Goal: Task Accomplishment & Management: Use online tool/utility

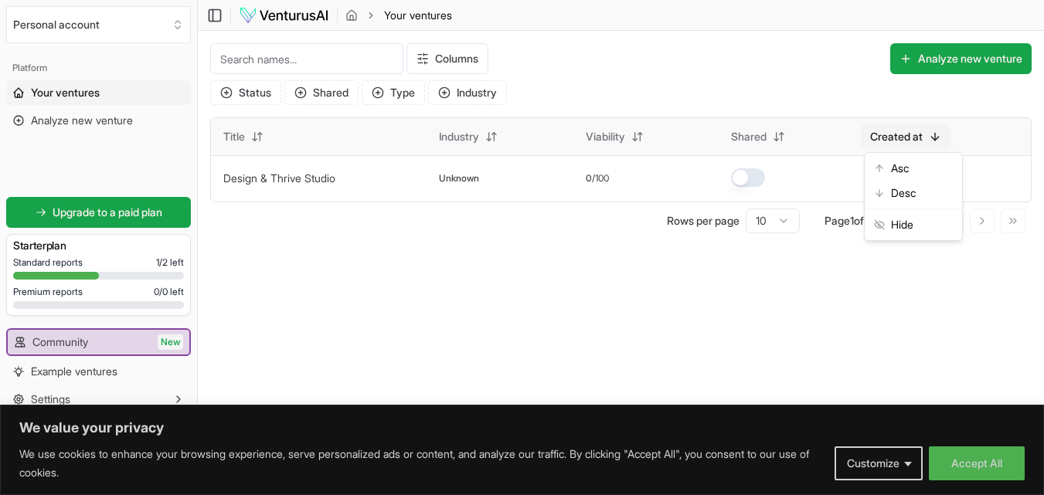
click at [953, 133] on html "We value your privacy We use cookies to enhance your browsing experience, serve…" at bounding box center [522, 247] width 1044 height 495
click at [363, 265] on html "We value your privacy We use cookies to enhance your browsing experience, serve…" at bounding box center [522, 247] width 1044 height 495
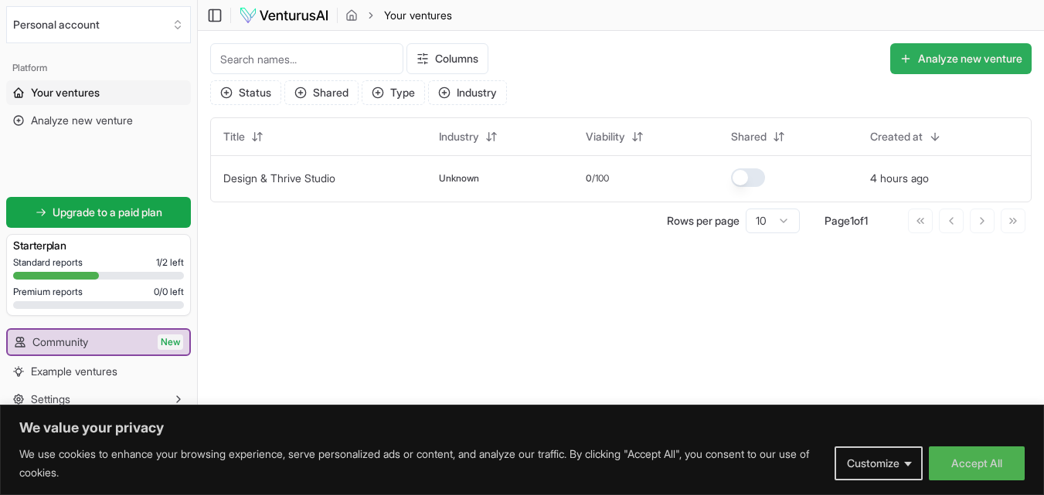
click at [952, 63] on button "Analyze new venture" at bounding box center [960, 58] width 141 height 31
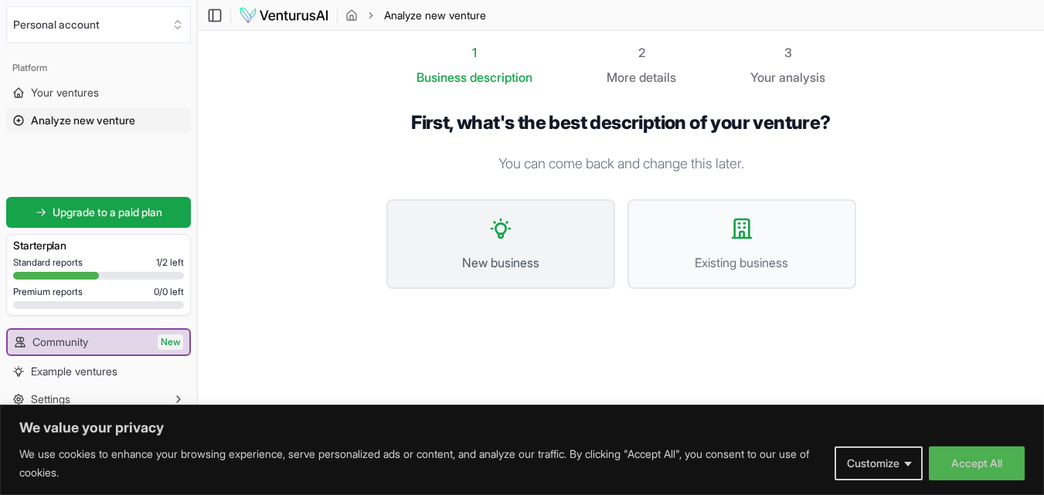
click at [482, 254] on span "New business" at bounding box center [500, 262] width 195 height 19
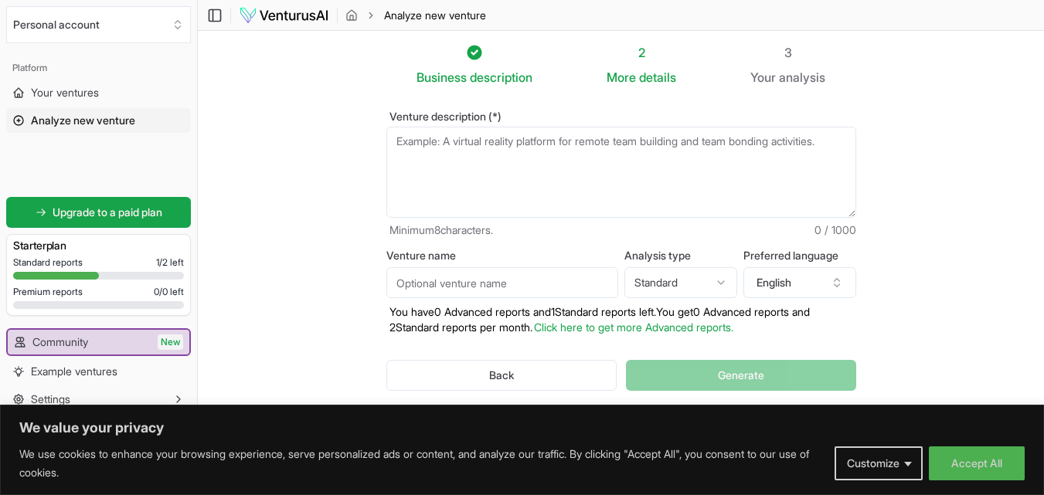
click at [552, 149] on textarea "Venture description (*)" at bounding box center [621, 172] width 470 height 91
click at [498, 158] on textarea "Venture description (*)" at bounding box center [621, 172] width 470 height 91
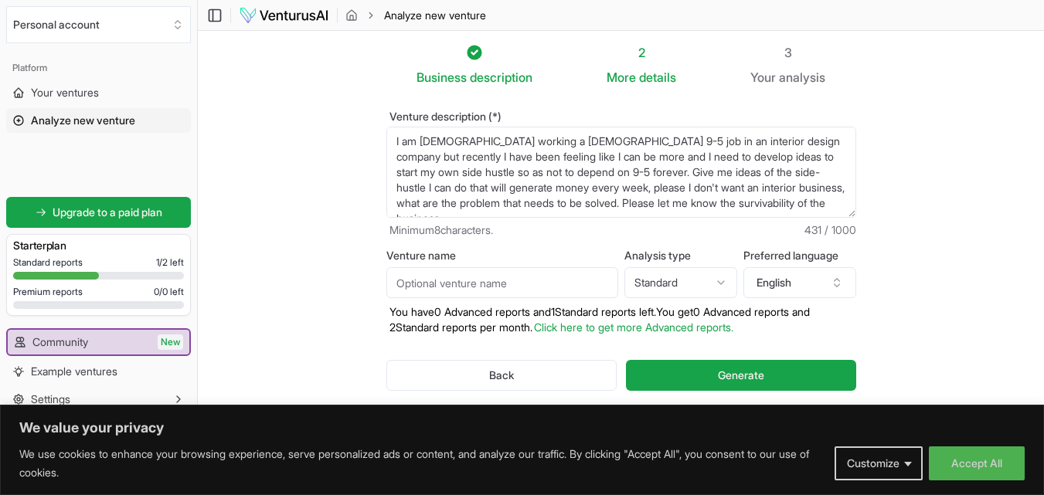
scroll to position [23, 0]
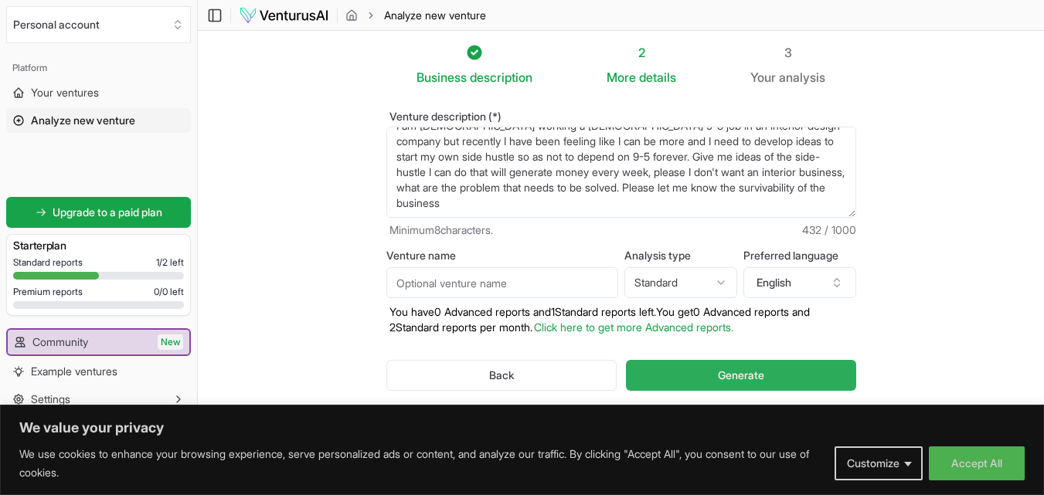
type textarea "I am [DEMOGRAPHIC_DATA] working a [DEMOGRAPHIC_DATA] 9-5 job in an interior des…"
click at [716, 379] on button "Generate" at bounding box center [741, 375] width 230 height 31
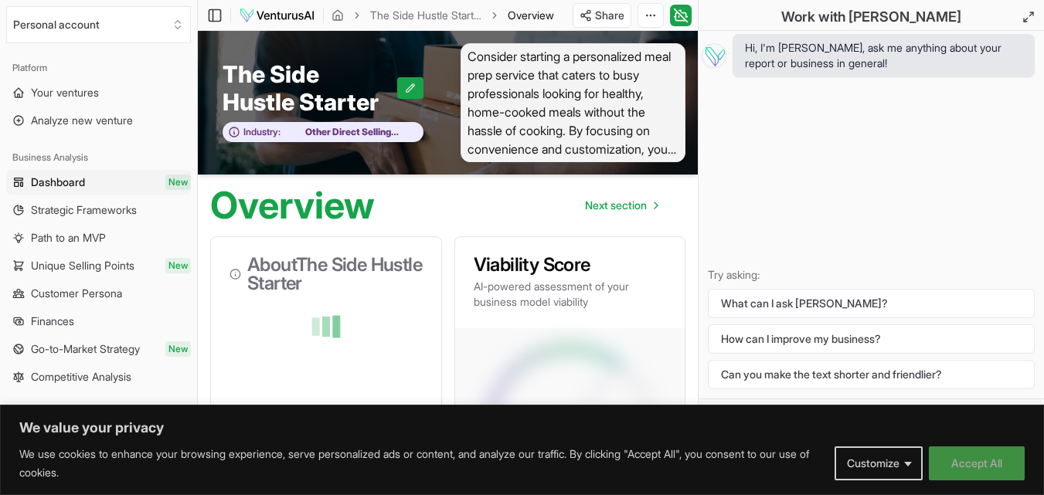
click at [959, 470] on button "Accept All" at bounding box center [977, 464] width 96 height 34
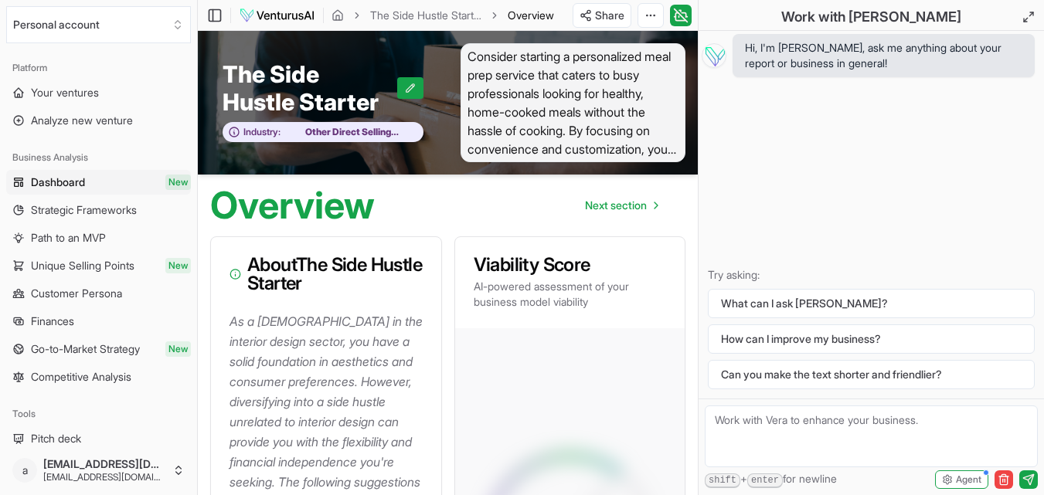
click at [508, 103] on span "Consider starting a personalized meal prep service that caters to busy professi…" at bounding box center [574, 102] width 226 height 119
click at [638, 145] on span "Consider starting a personalized meal prep service that caters to busy professi…" at bounding box center [574, 102] width 226 height 119
click at [658, 212] on link "Next section" at bounding box center [621, 205] width 97 height 31
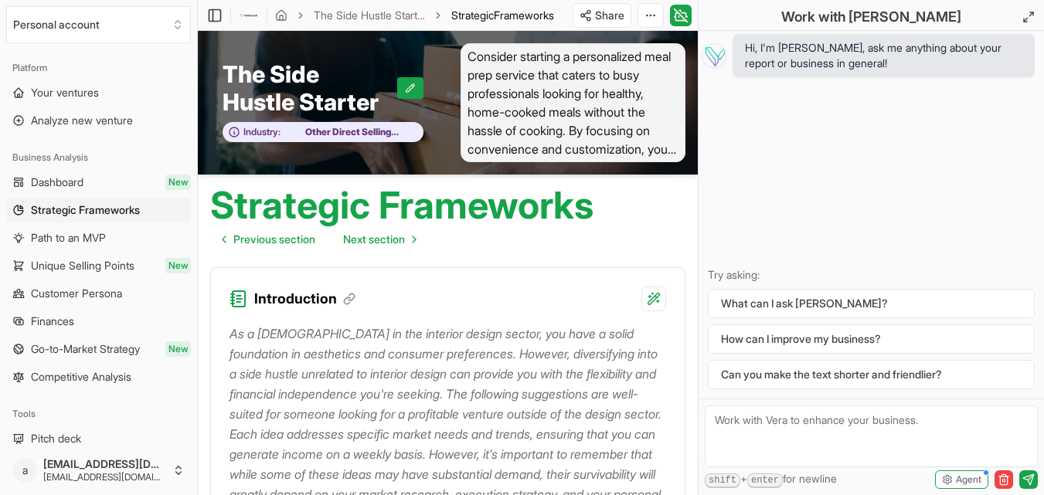
click at [560, 111] on span "Consider starting a personalized meal prep service that caters to busy professi…" at bounding box center [574, 102] width 226 height 119
click at [403, 88] on button at bounding box center [410, 88] width 26 height 22
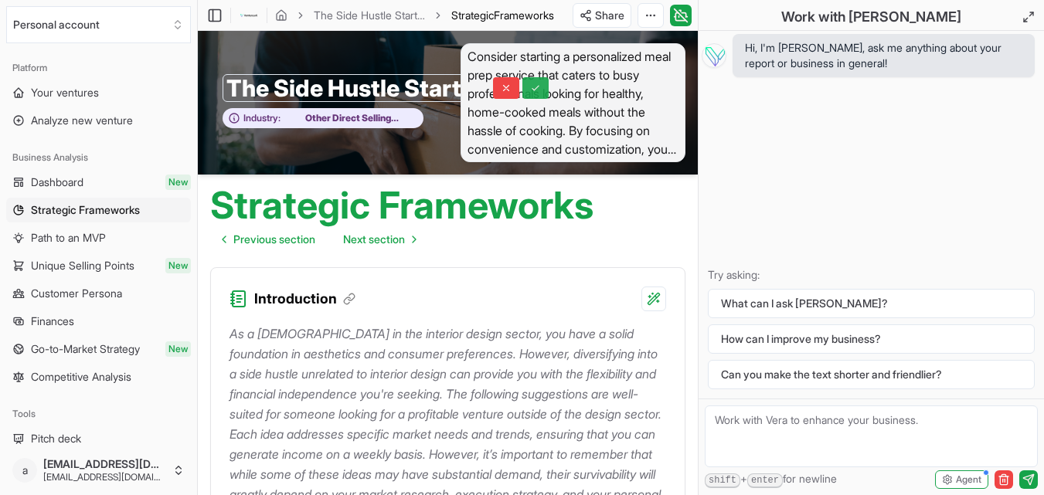
click at [536, 89] on icon at bounding box center [535, 88] width 6 height 5
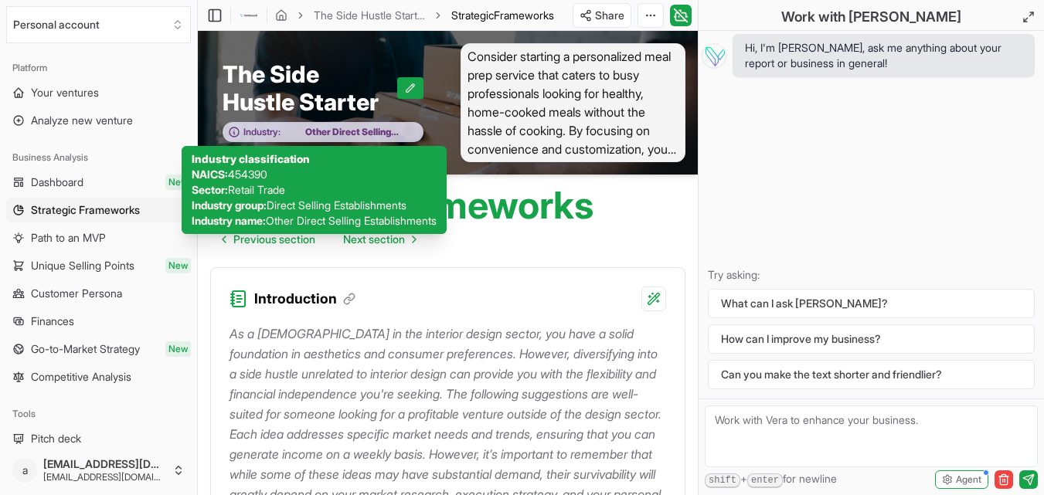
click at [402, 135] on span "Other Direct Selling Establishments" at bounding box center [348, 132] width 134 height 12
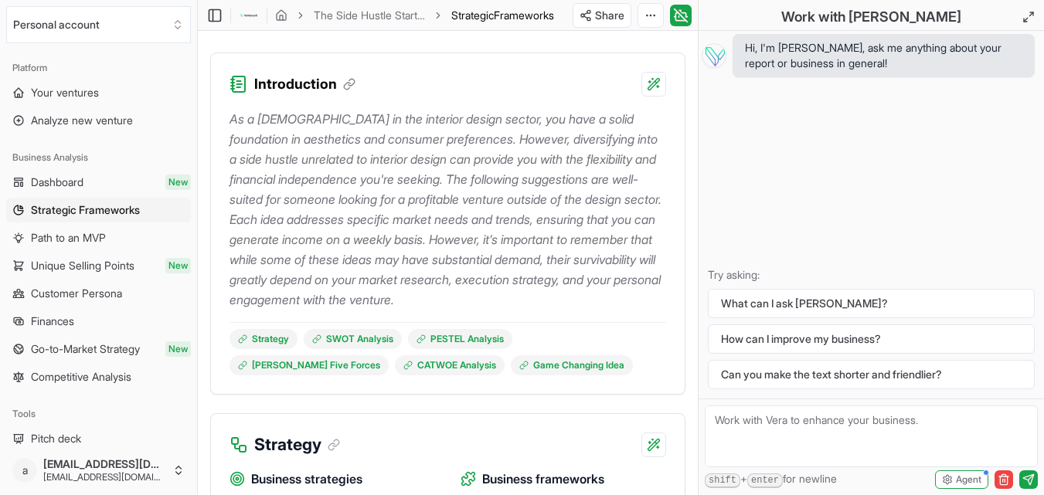
scroll to position [257, 0]
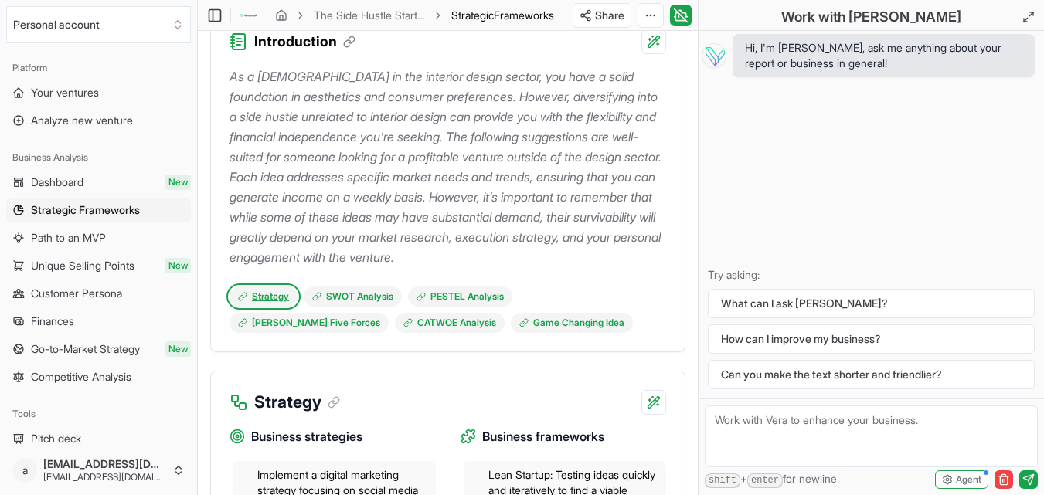
click at [244, 301] on icon at bounding box center [242, 296] width 9 height 9
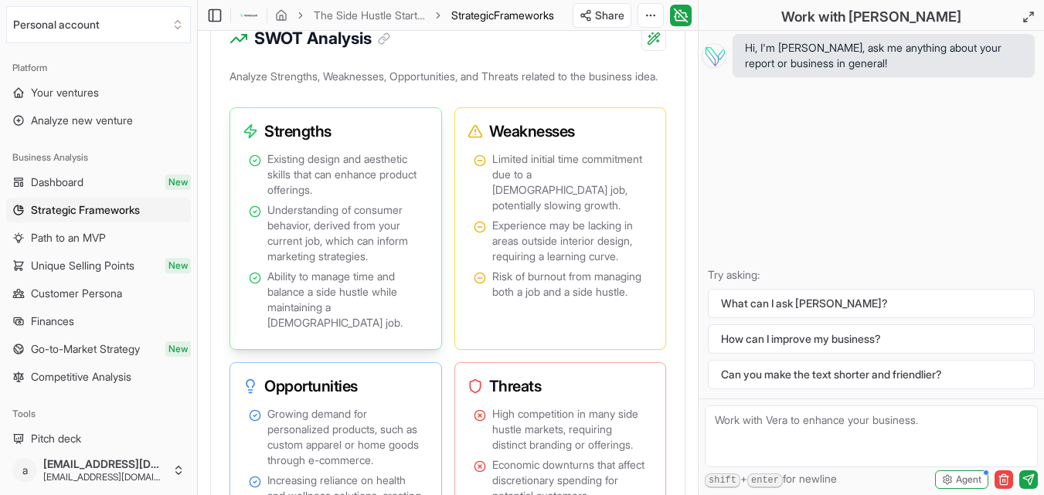
scroll to position [1533, 0]
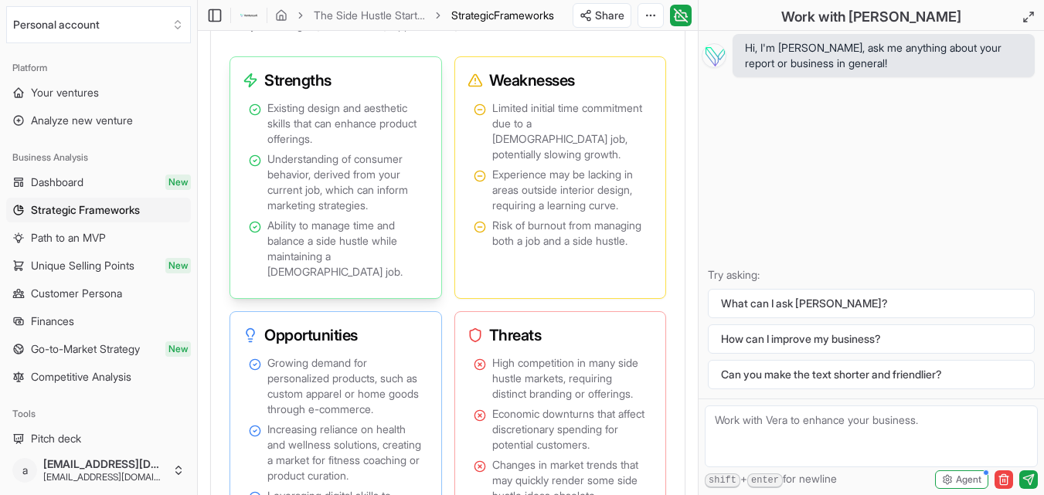
click at [422, 147] on span "Existing design and aesthetic skills that can enhance product offerings." at bounding box center [344, 123] width 155 height 46
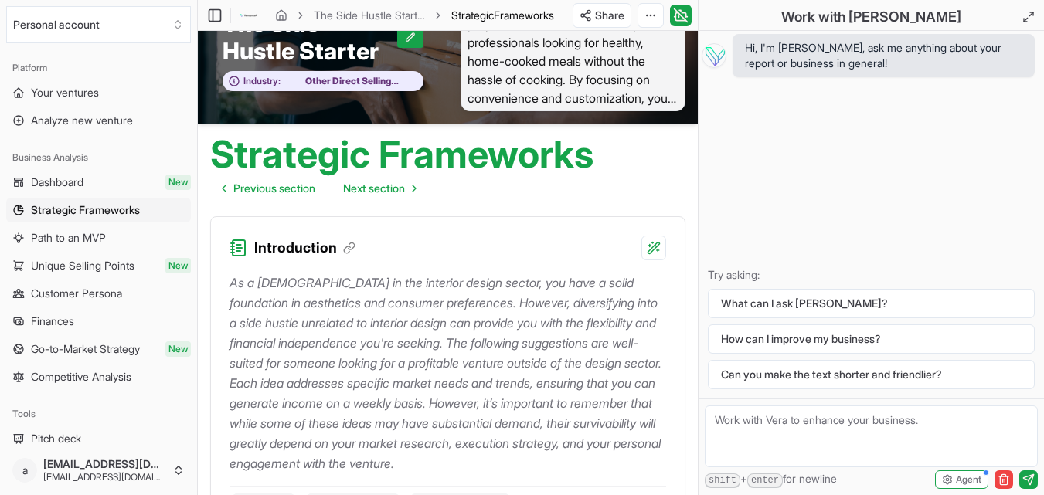
scroll to position [0, 0]
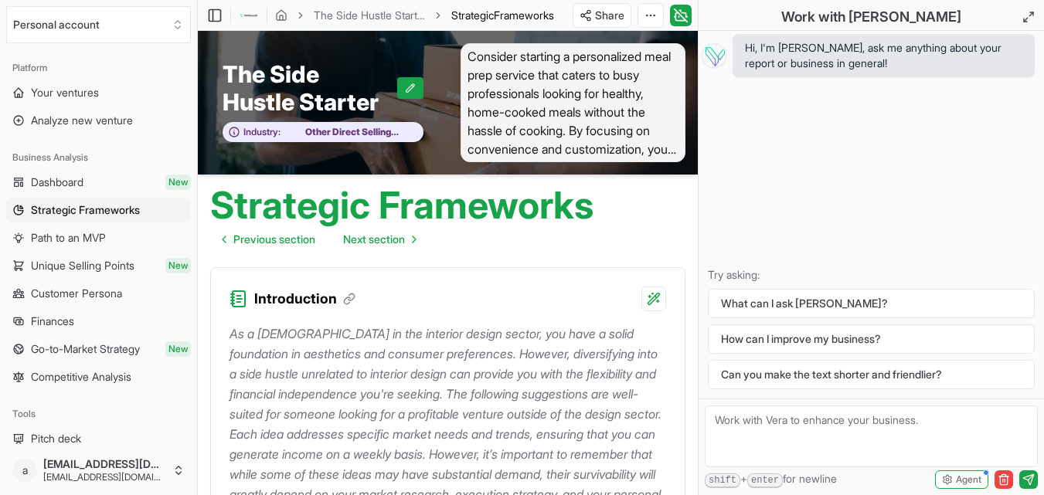
click at [650, 140] on span "Consider starting a personalized meal prep service that caters to busy professi…" at bounding box center [574, 102] width 226 height 119
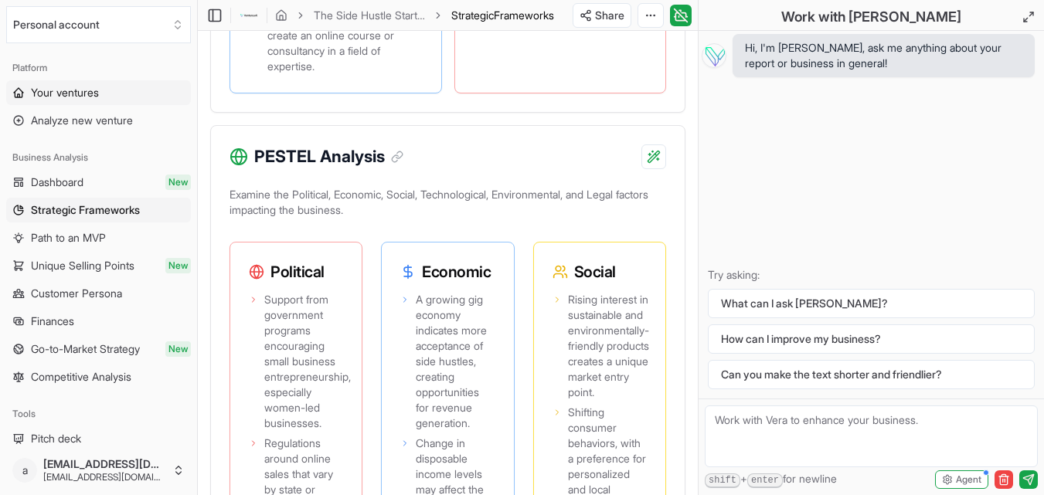
click at [96, 100] on link "Your ventures" at bounding box center [98, 92] width 185 height 25
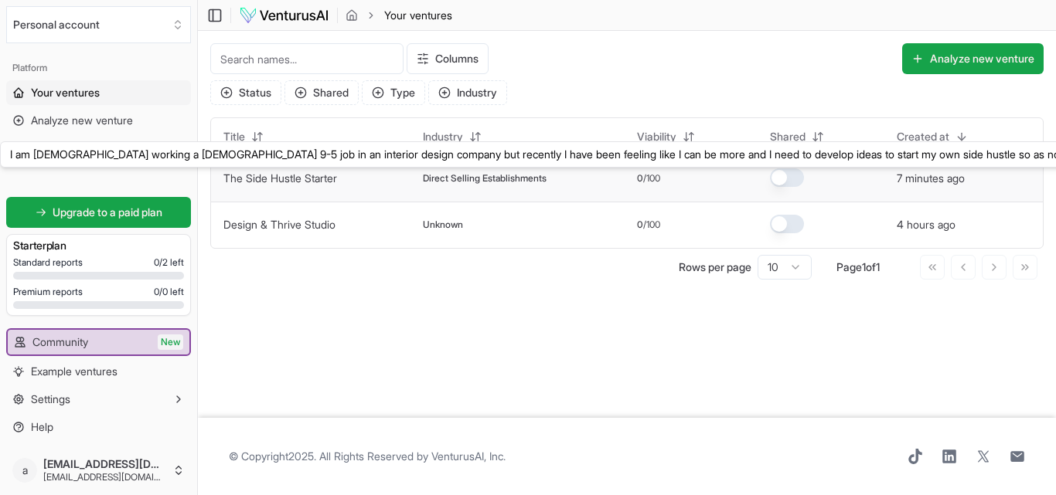
click at [250, 171] on button "The Side Hustle Starter" at bounding box center [280, 178] width 114 height 15
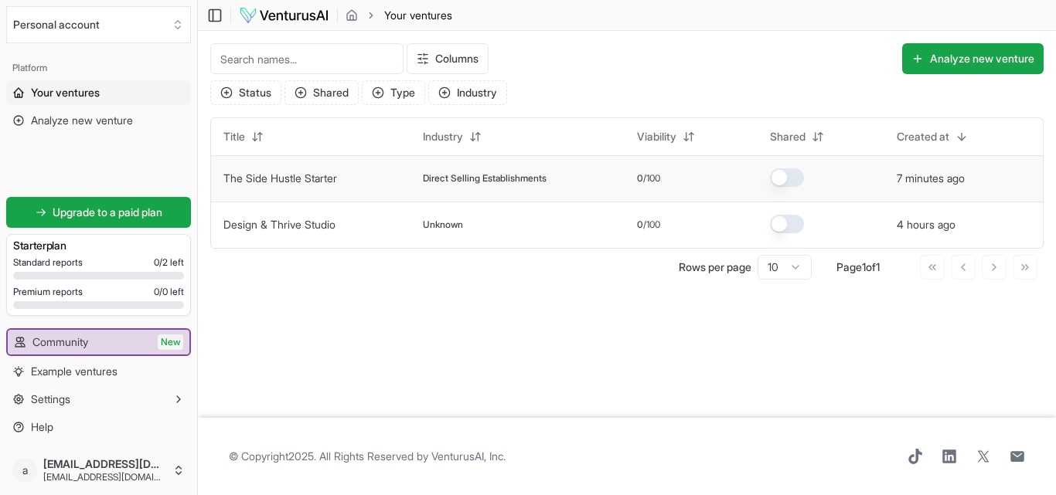
drag, startPoint x: 250, startPoint y: 171, endPoint x: 227, endPoint y: 168, distance: 23.4
click at [227, 168] on td "The Side Hustle Starter" at bounding box center [310, 178] width 199 height 46
click at [280, 169] on td "The Side Hustle Starter" at bounding box center [310, 178] width 199 height 46
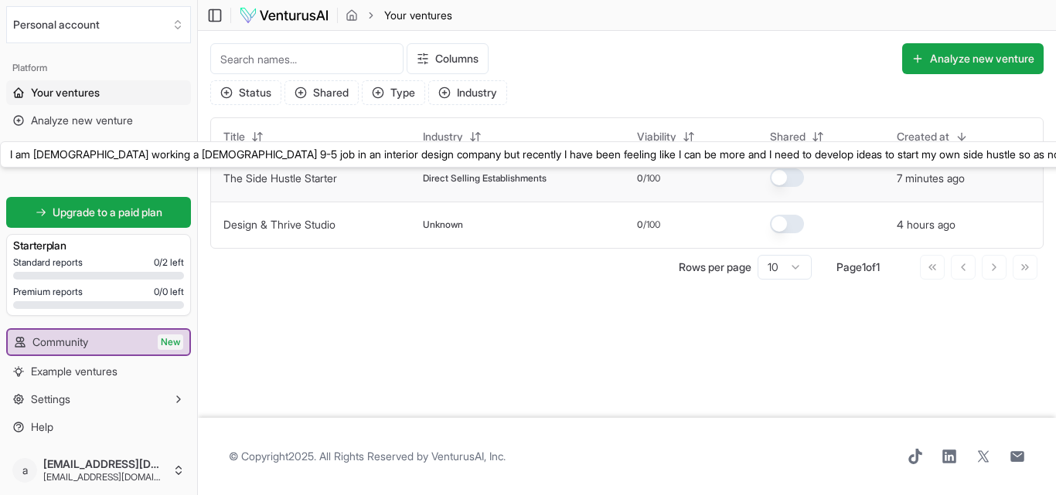
click at [276, 176] on link "The Side Hustle Starter" at bounding box center [280, 178] width 114 height 13
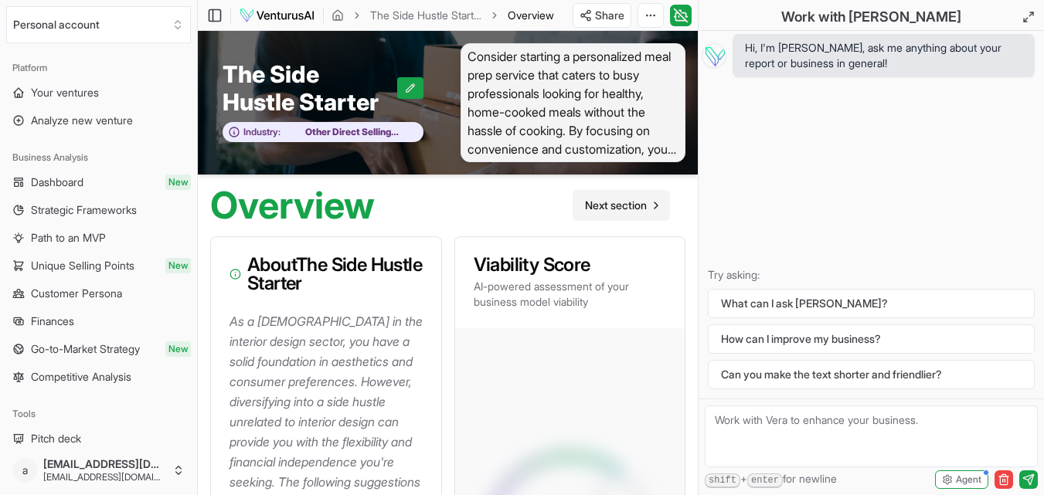
drag, startPoint x: 556, startPoint y: 117, endPoint x: 602, endPoint y: 204, distance: 98.2
click at [556, 128] on span "Consider starting a personalized meal prep service that caters to busy professi…" at bounding box center [574, 102] width 226 height 119
click at [587, 149] on span "Consider starting a personalized meal prep service that caters to busy professi…" at bounding box center [574, 102] width 226 height 119
click at [644, 199] on span "Next section" at bounding box center [616, 205] width 62 height 15
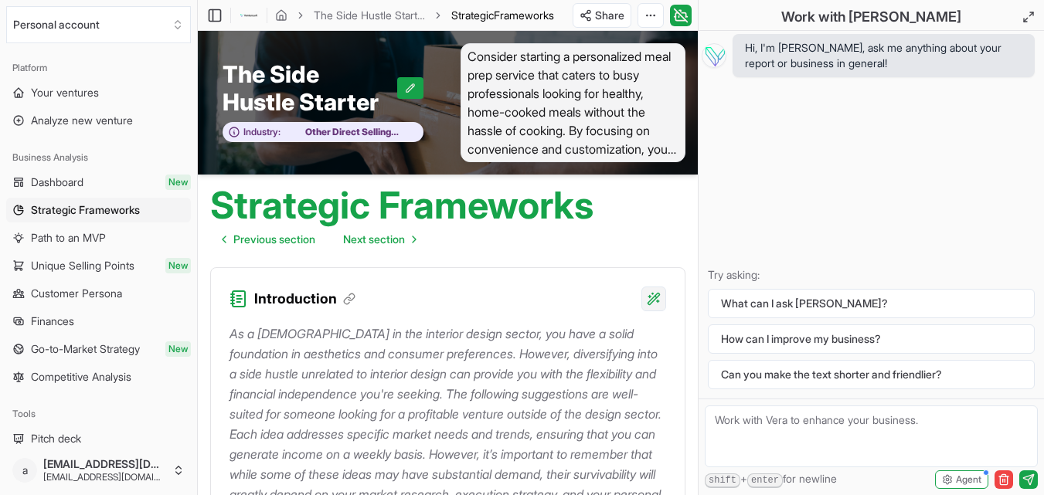
click at [660, 305] on html "We value your privacy We use cookies to enhance your browsing experience, serve…" at bounding box center [522, 247] width 1044 height 495
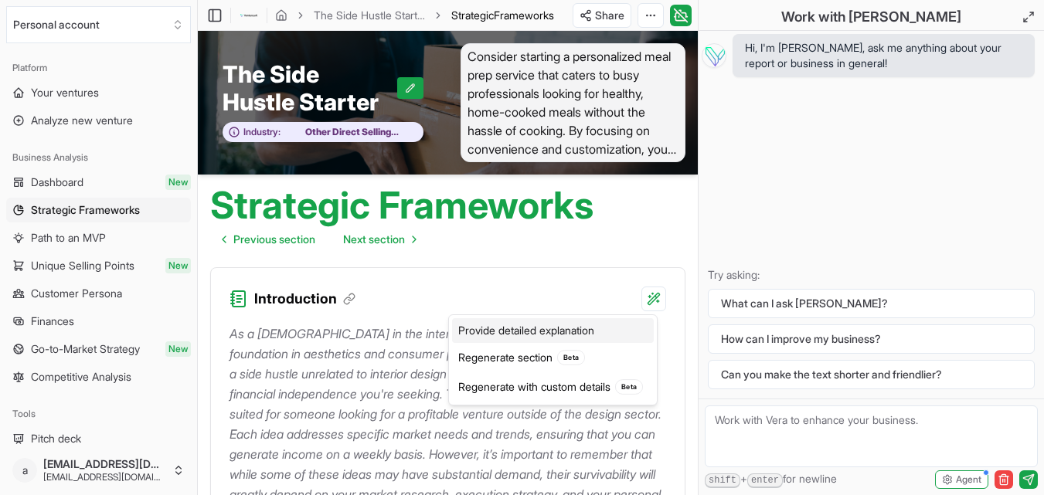
click at [566, 332] on div "Provide detailed explanation" at bounding box center [553, 330] width 202 height 25
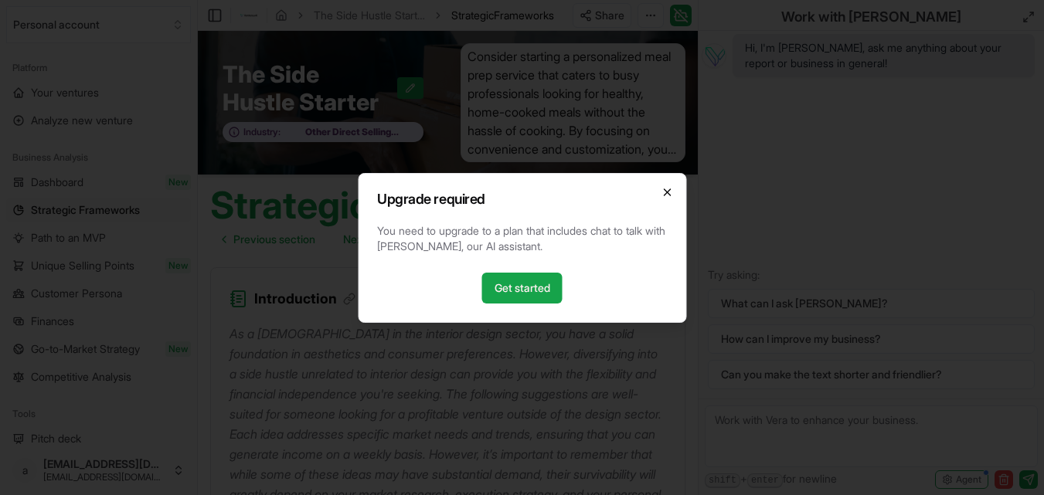
drag, startPoint x: 666, startPoint y: 182, endPoint x: 663, endPoint y: 194, distance: 12.0
click at [665, 186] on div "Upgrade required You need to upgrade to a plan that includes chat to talk with …" at bounding box center [522, 248] width 328 height 150
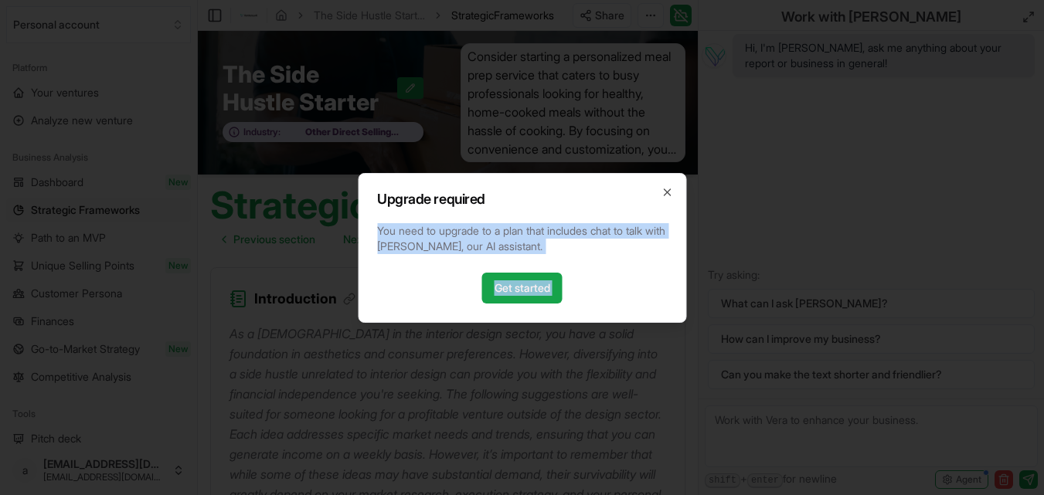
click at [661, 199] on h2 "Upgrade required" at bounding box center [522, 199] width 290 height 14
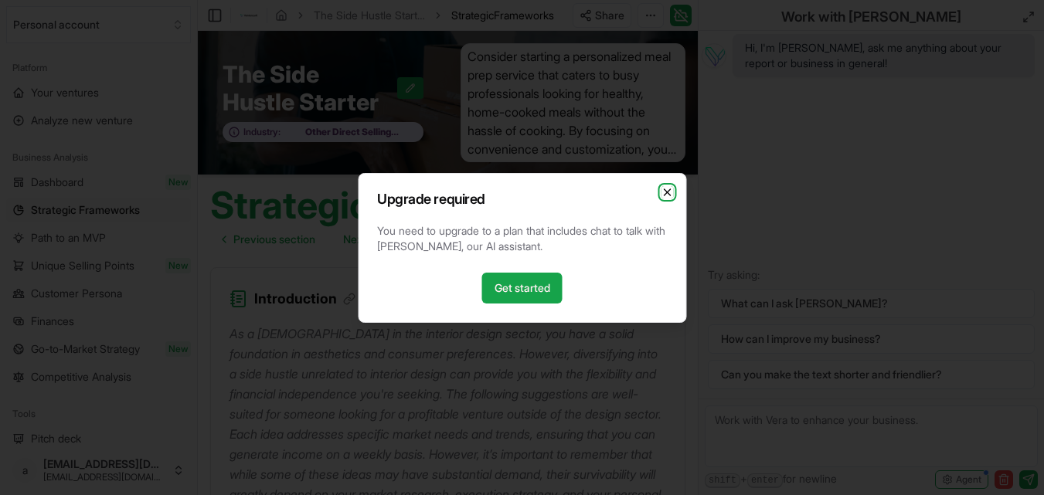
click at [667, 192] on icon "button" at bounding box center [667, 192] width 6 height 6
